Goal: Obtain resource: Download file/media

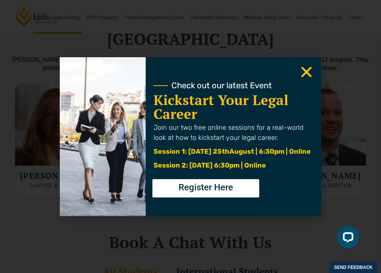
scroll to position [2111, 0]
click at [301, 66] on use "Close" at bounding box center [306, 71] width 10 height 10
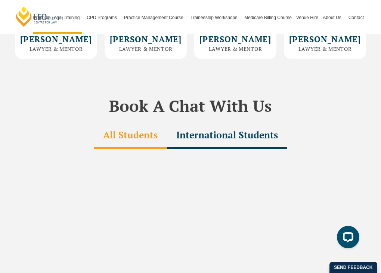
scroll to position [2267, 0]
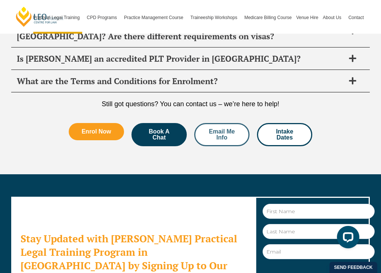
click at [234, 128] on span "Email Me Info" at bounding box center [221, 134] width 35 height 12
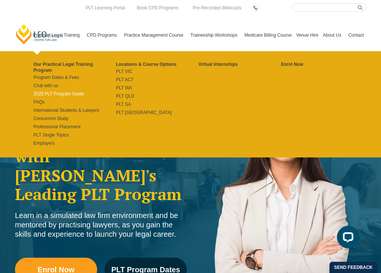
click at [66, 93] on link "2025 PLT Program Guide" at bounding box center [75, 94] width 83 height 6
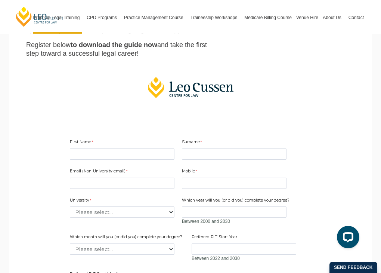
scroll to position [172, 0]
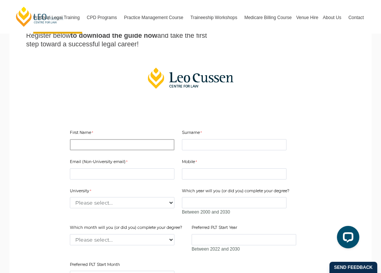
click at [131, 139] on input "First Name" at bounding box center [122, 144] width 105 height 11
type input "Katherine"
type input "Elliot"
type input "elliot.kate22@gmail.com"
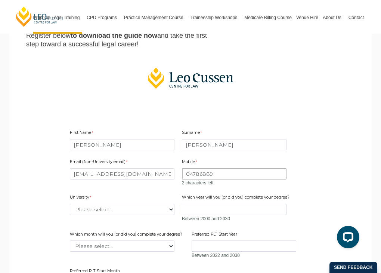
type input "0478688935"
click at [155, 195] on div "Email (Non-University email) elliot.kate22@gmail.com Mobile 0478688935 0 charac…" at bounding box center [190, 221] width 247 height 138
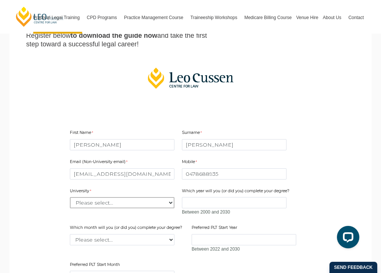
select select "tfa_2186"
click at [70, 197] on select "Please select... Australian Catholic University Australian National University …" at bounding box center [122, 202] width 105 height 11
click at [197, 197] on input "Which year will you (or did you) complete your degree?" at bounding box center [234, 202] width 105 height 11
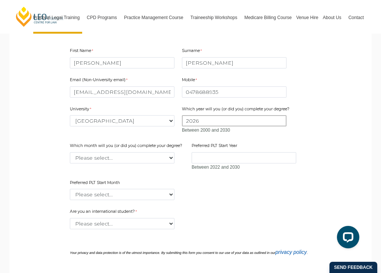
scroll to position [254, 0]
type input "2026"
click at [165, 152] on select "Please select... January February March April May June July August September Oc…" at bounding box center [122, 157] width 105 height 11
select select "tfa_2224"
click at [70, 152] on select "Please select... January February March April May June July August September Oc…" at bounding box center [122, 157] width 105 height 11
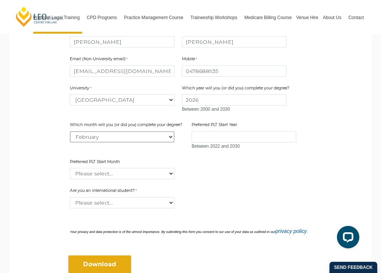
scroll to position [275, 0]
click at [150, 196] on select "Please select... Yes No" at bounding box center [122, 201] width 105 height 11
select select "tfa_60"
click at [70, 196] on select "Please select... Yes No" at bounding box center [122, 201] width 105 height 11
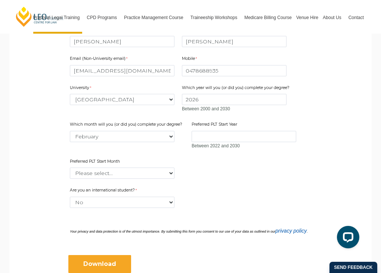
click at [111, 255] on input "Download" at bounding box center [99, 264] width 63 height 18
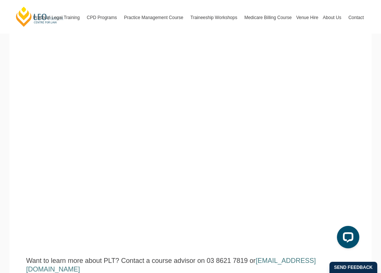
scroll to position [144, 0]
